Goal: Transaction & Acquisition: Purchase product/service

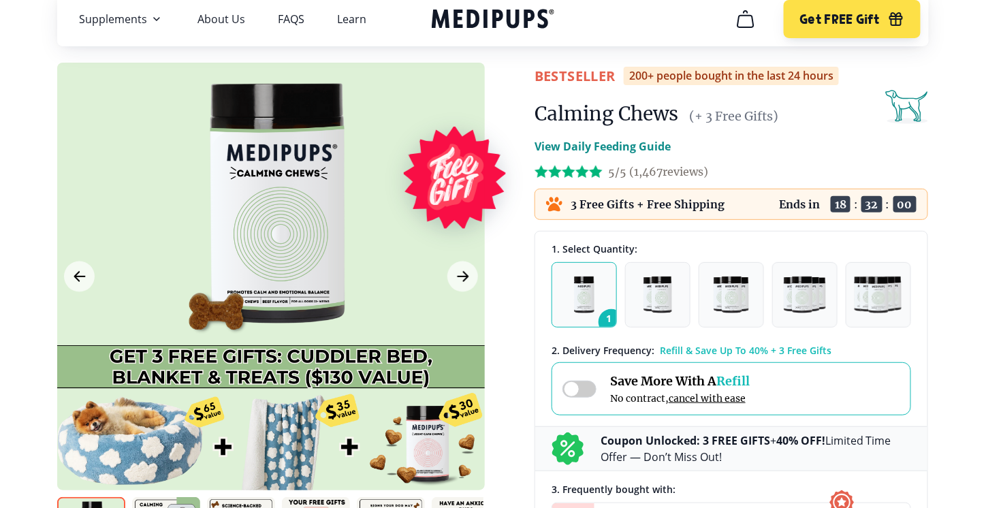
scroll to position [68, 0]
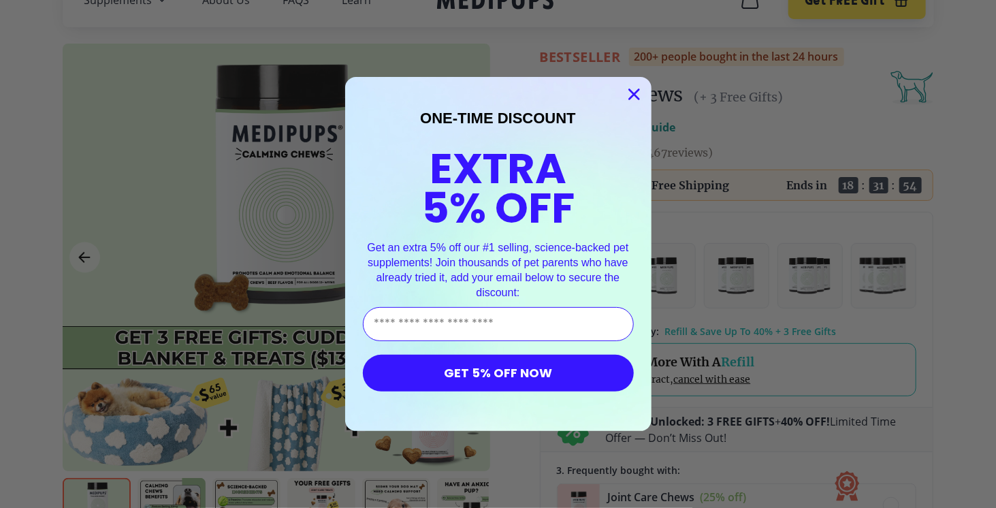
click at [630, 87] on circle "Close dialog" at bounding box center [633, 94] width 22 height 22
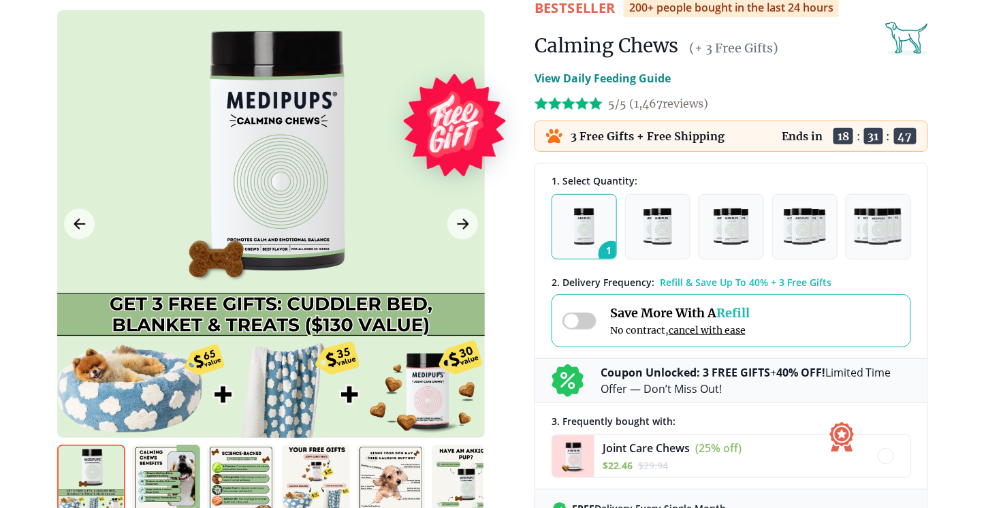
scroll to position [136, 0]
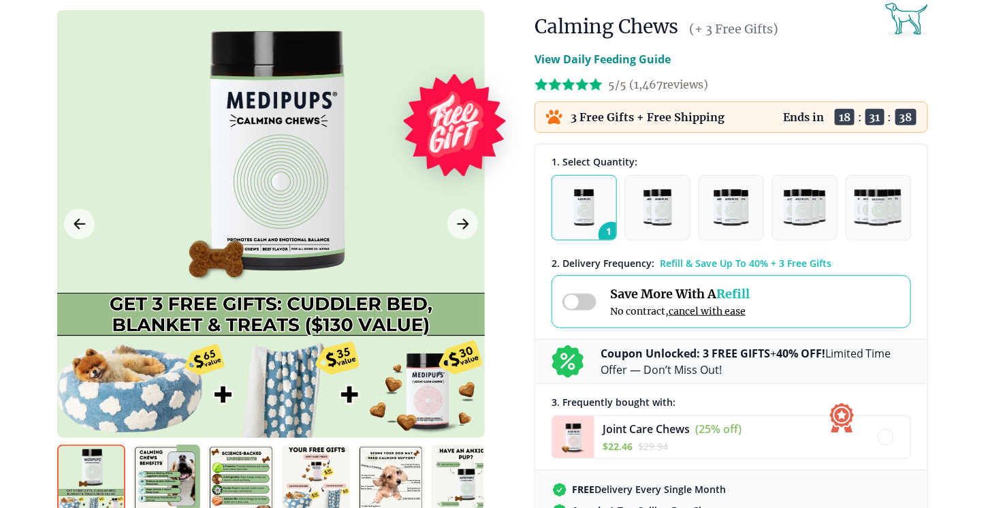
click at [599, 202] on button "1" at bounding box center [583, 207] width 65 height 65
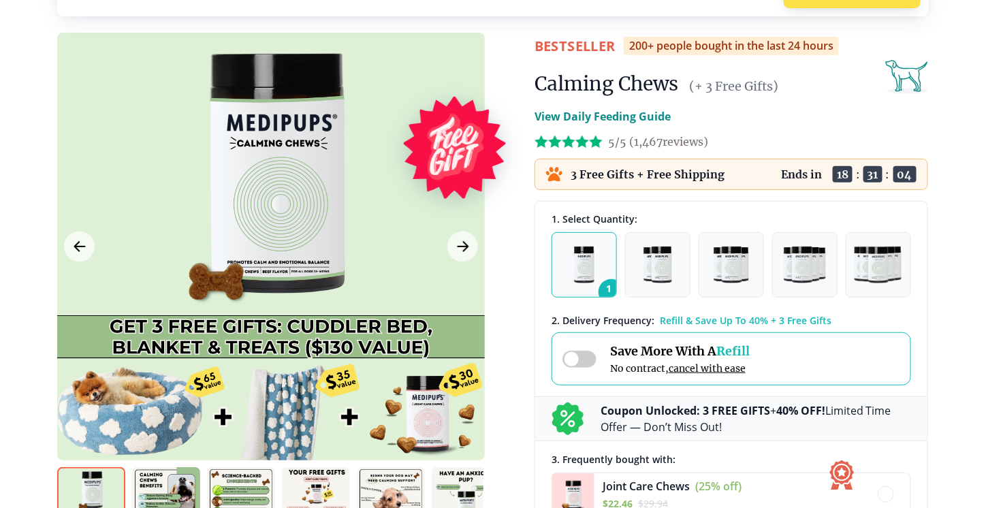
scroll to position [0, 0]
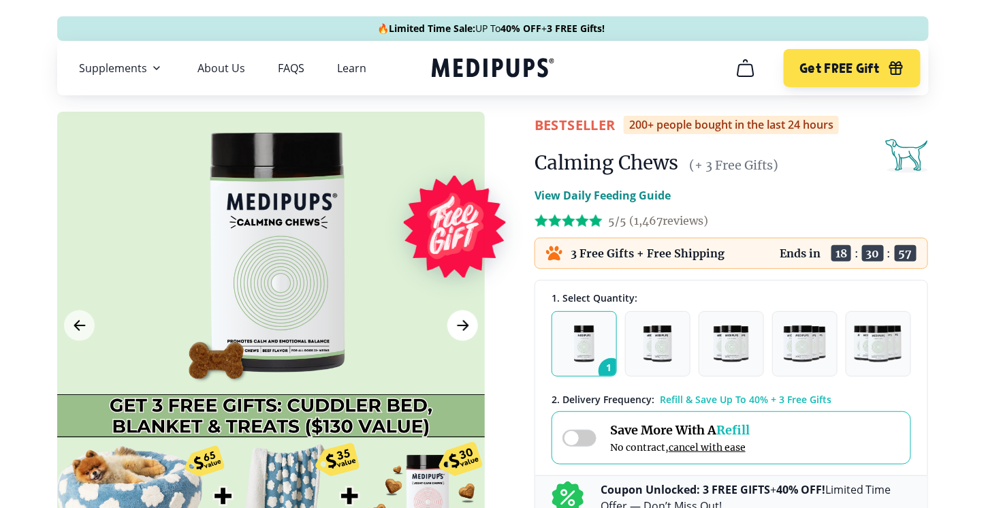
click at [463, 323] on icon "Next Image" at bounding box center [463, 325] width 16 height 17
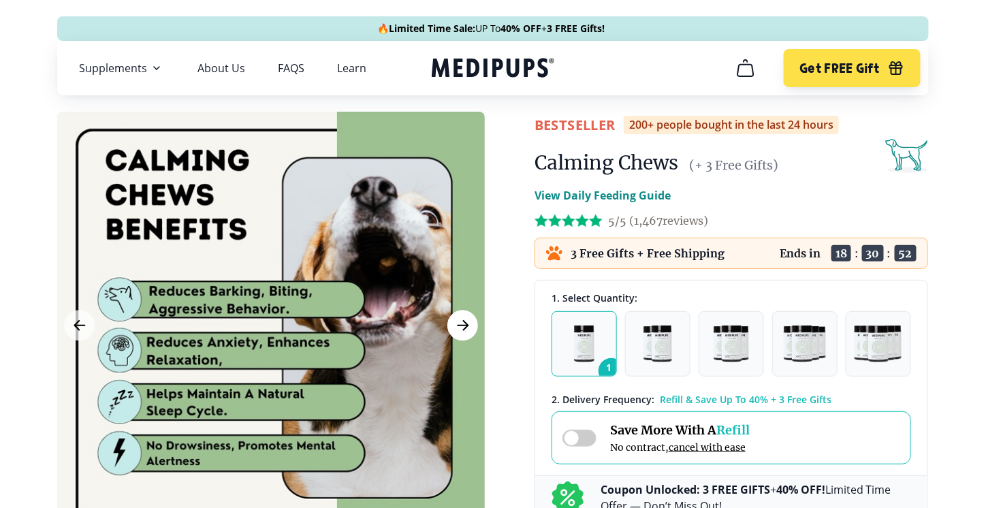
click at [463, 323] on icon "Next Image" at bounding box center [463, 325] width 16 height 17
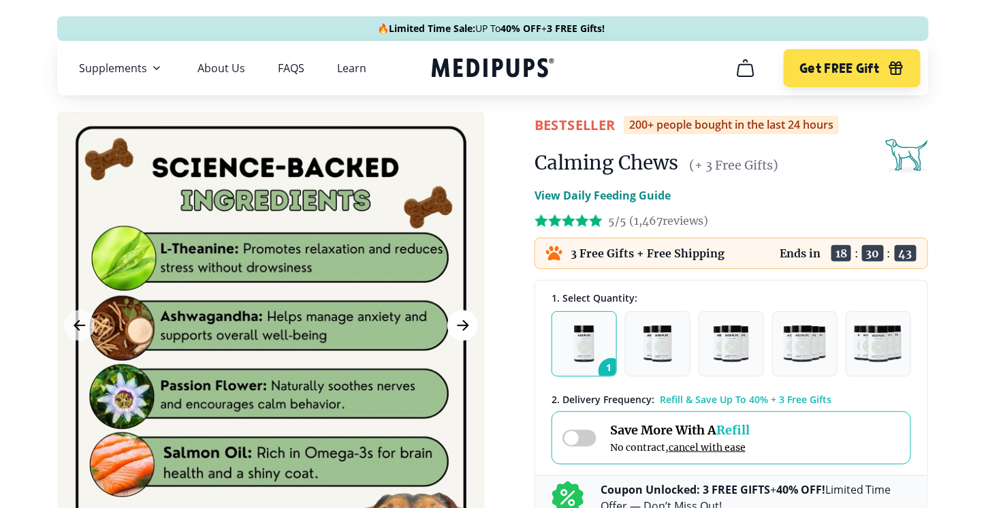
click at [463, 323] on icon "Next Image" at bounding box center [463, 325] width 16 height 17
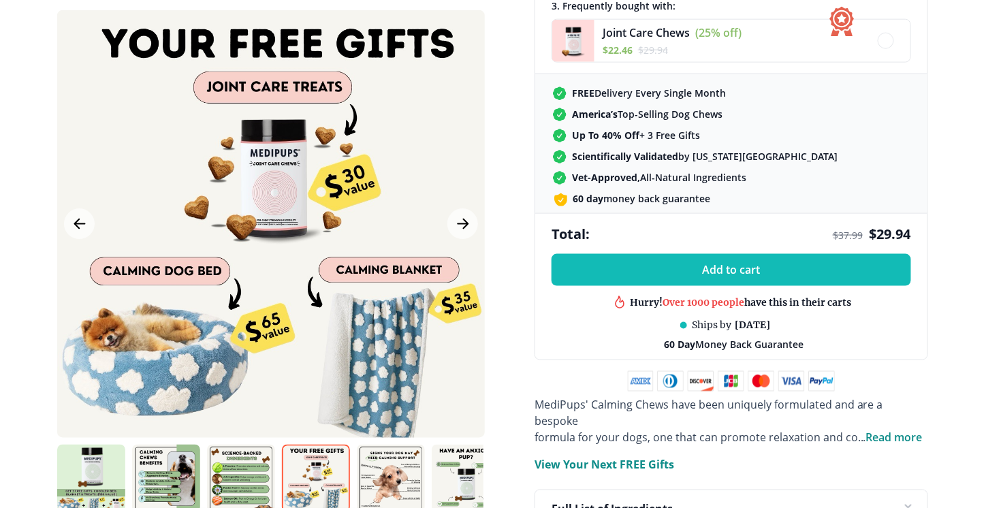
scroll to position [545, 0]
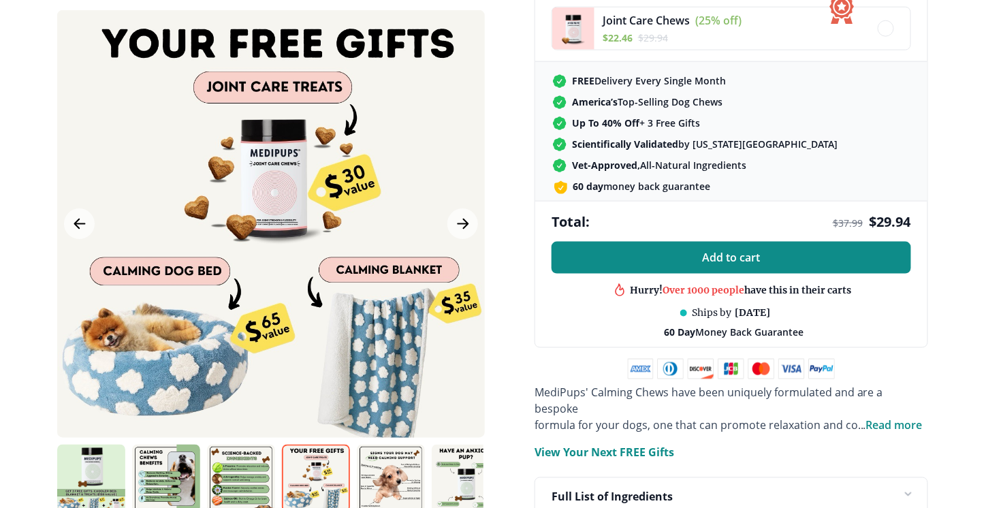
click at [739, 252] on span "Add to cart" at bounding box center [732, 257] width 58 height 13
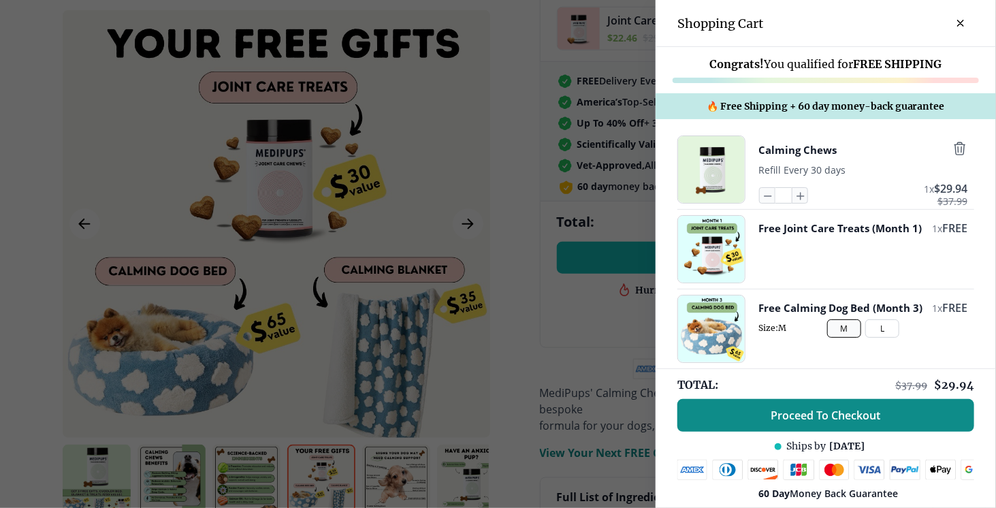
click at [828, 408] on span "Proceed To Checkout" at bounding box center [826, 415] width 110 height 14
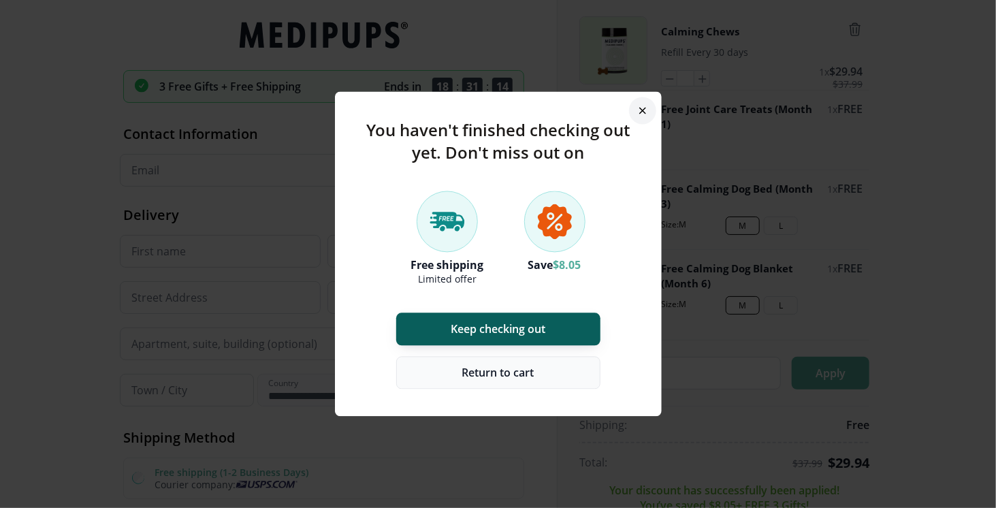
click at [497, 375] on span "Return to cart" at bounding box center [498, 373] width 72 height 14
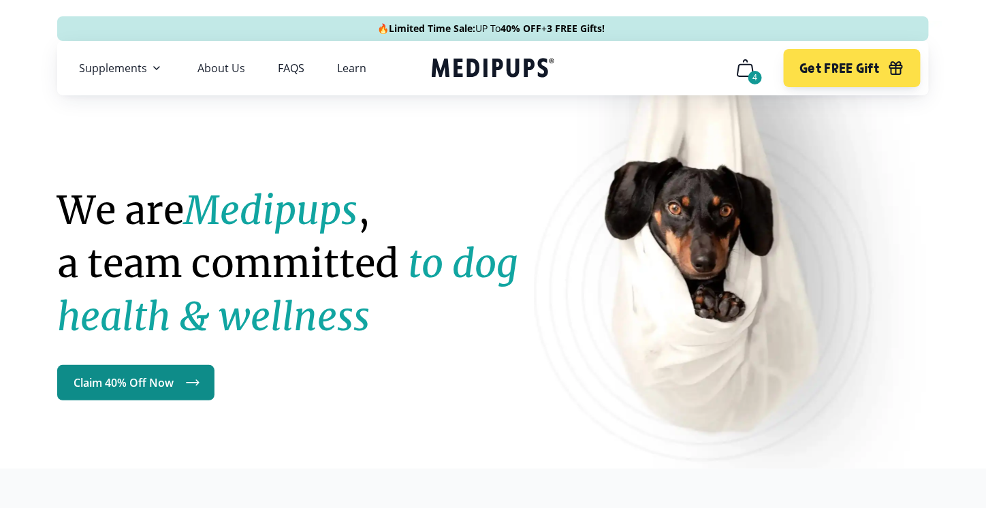
click at [127, 381] on link "Claim 40% Off Now" at bounding box center [135, 382] width 157 height 35
